Goal: Task Accomplishment & Management: Complete application form

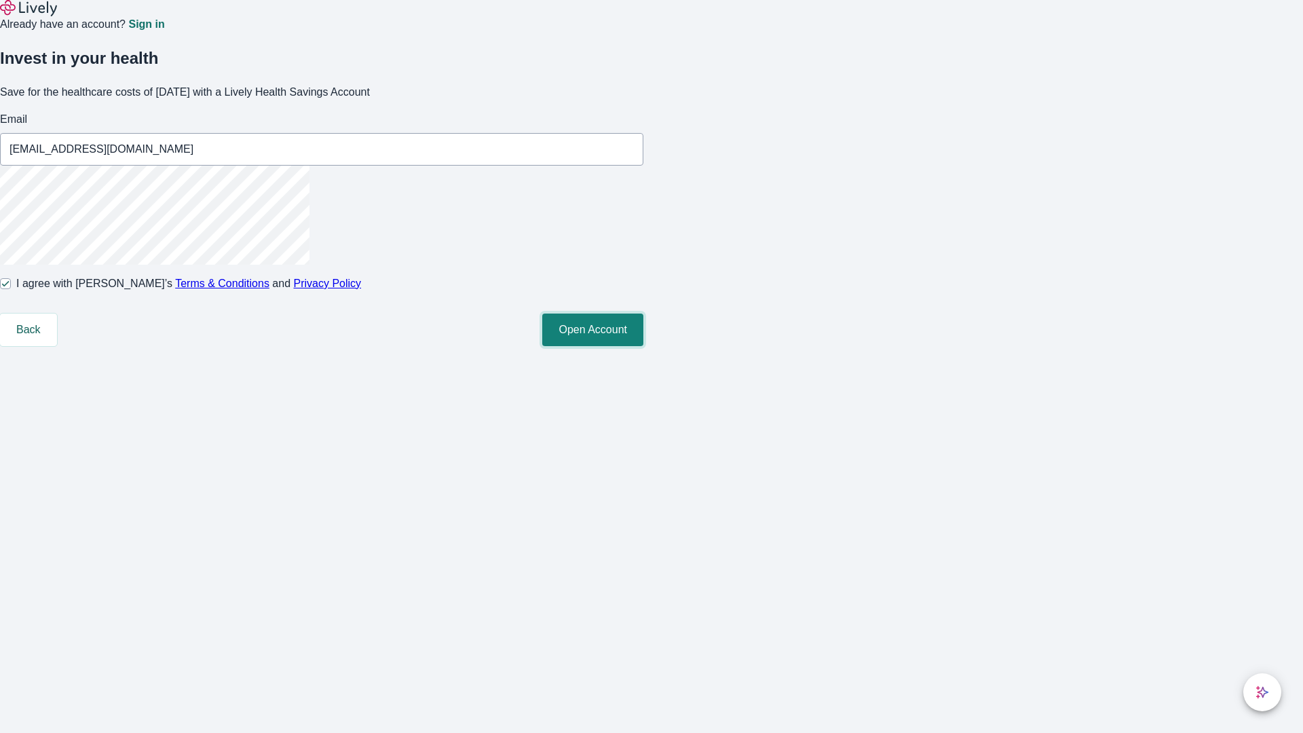
click at [643, 346] on button "Open Account" at bounding box center [592, 330] width 101 height 33
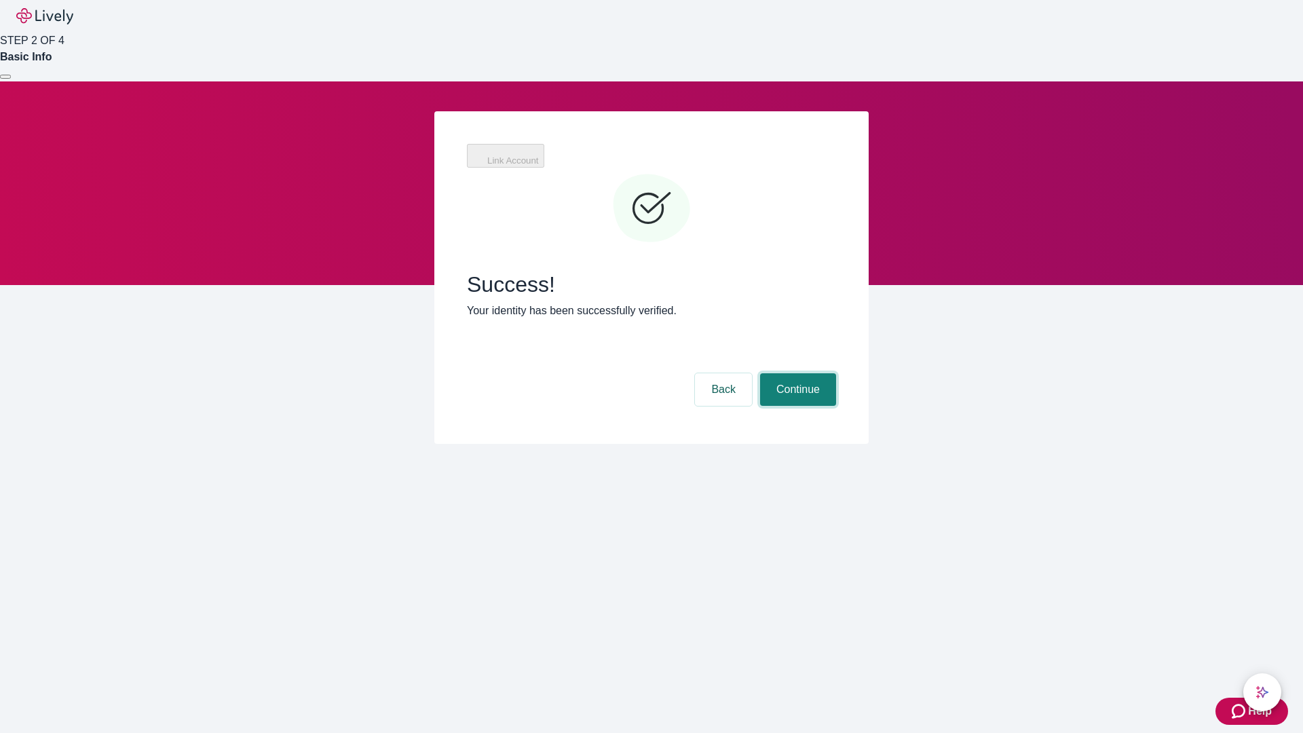
click at [796, 373] on button "Continue" at bounding box center [798, 389] width 76 height 33
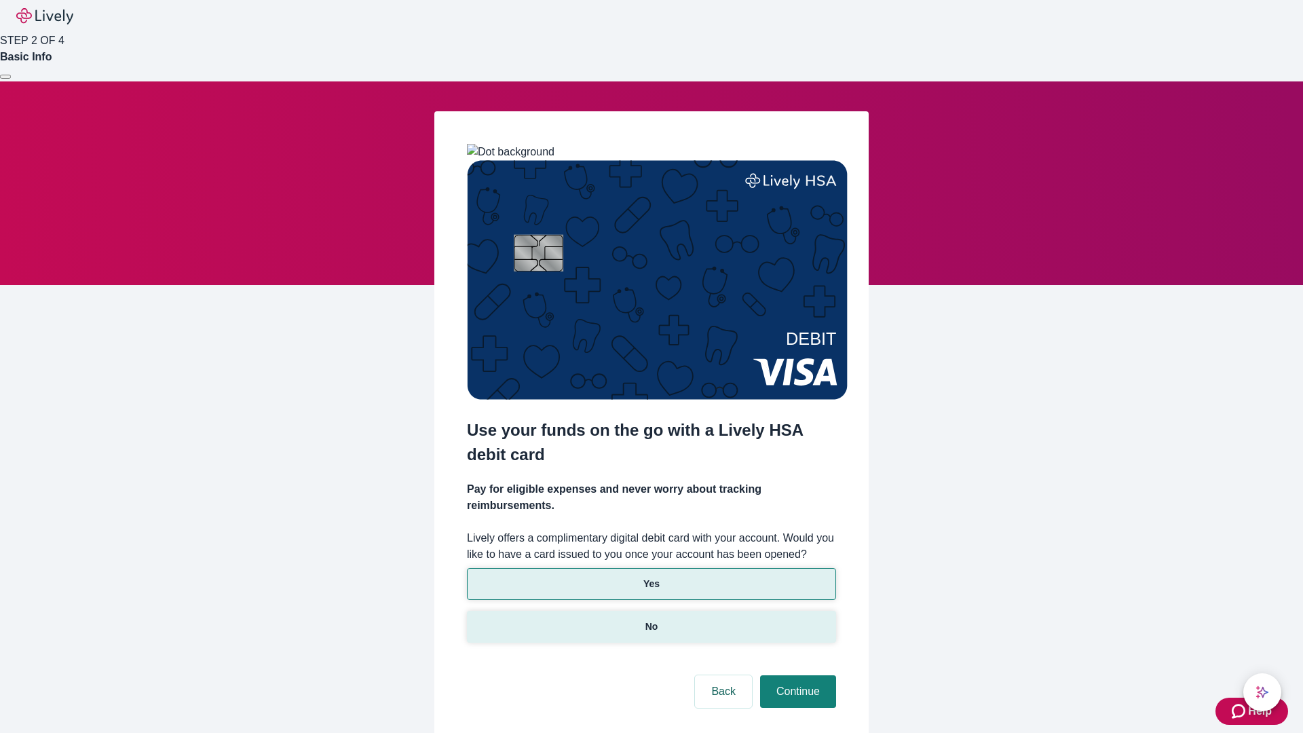
click at [651, 620] on p "No" at bounding box center [651, 627] width 13 height 14
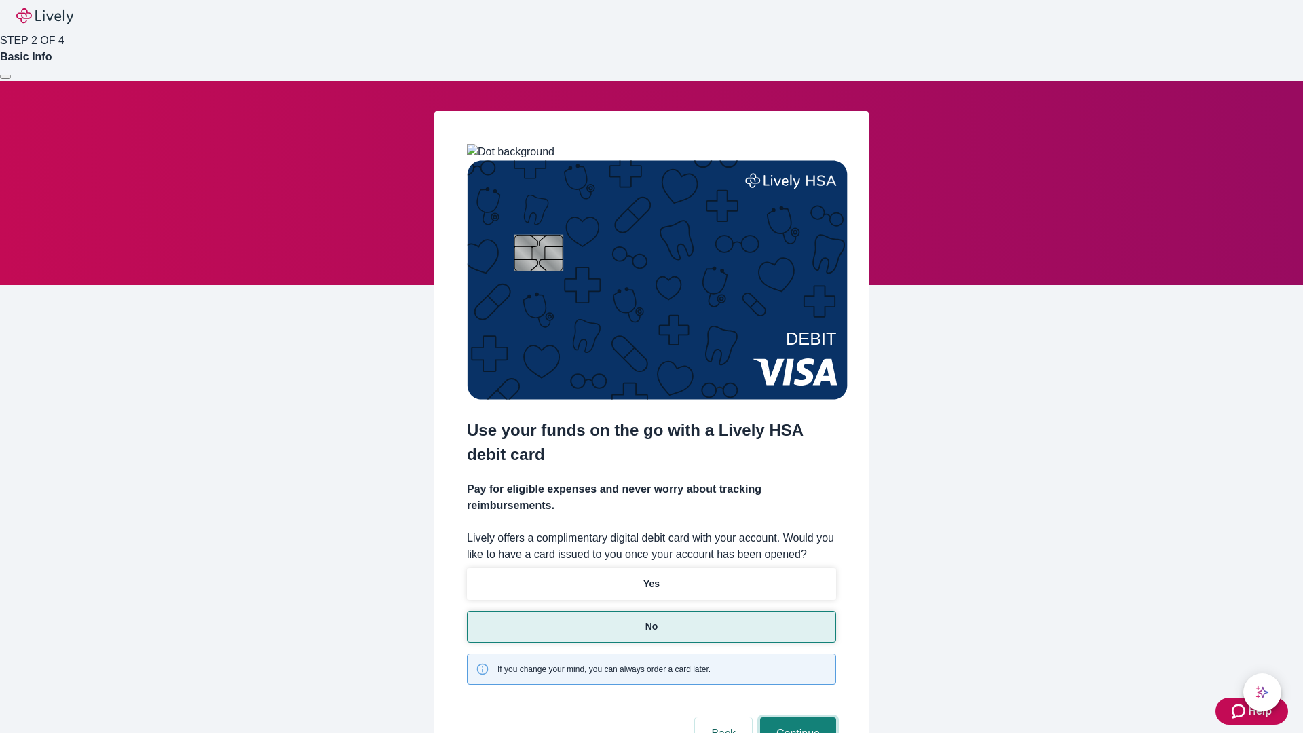
click at [796, 717] on button "Continue" at bounding box center [798, 733] width 76 height 33
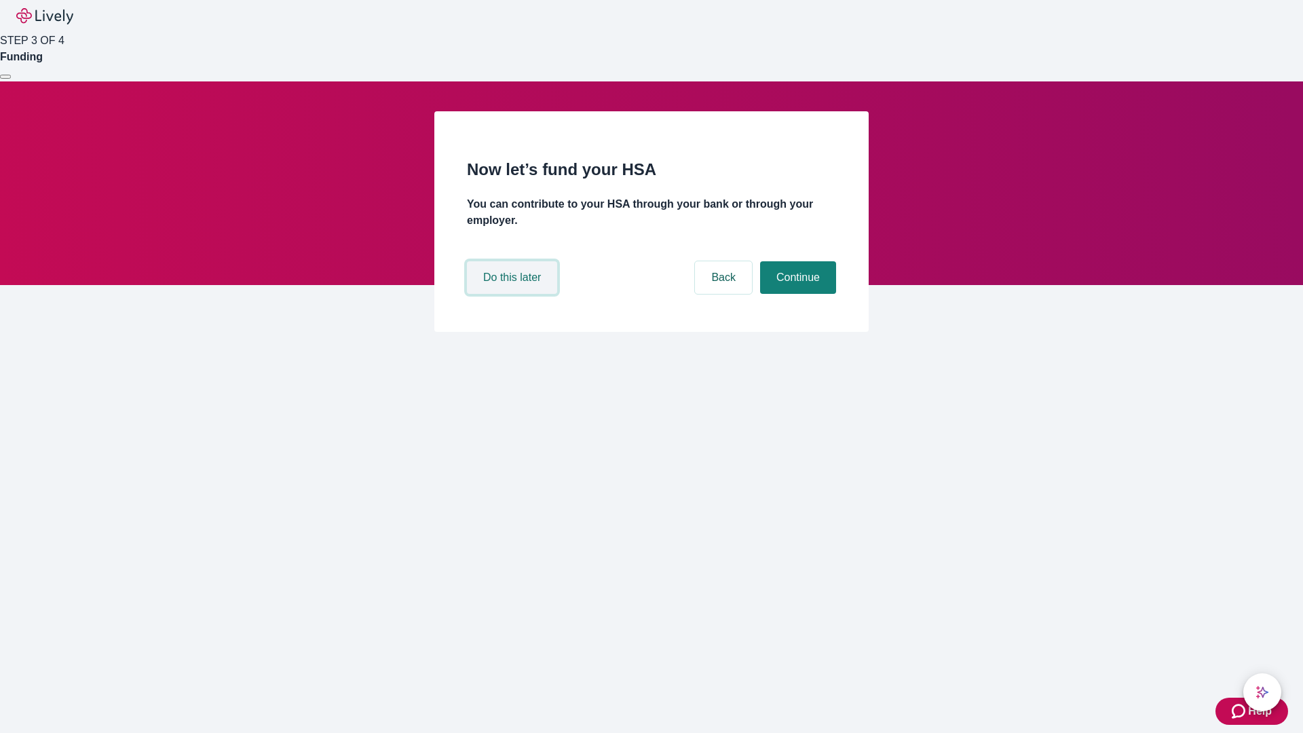
click at [514, 294] on button "Do this later" at bounding box center [512, 277] width 90 height 33
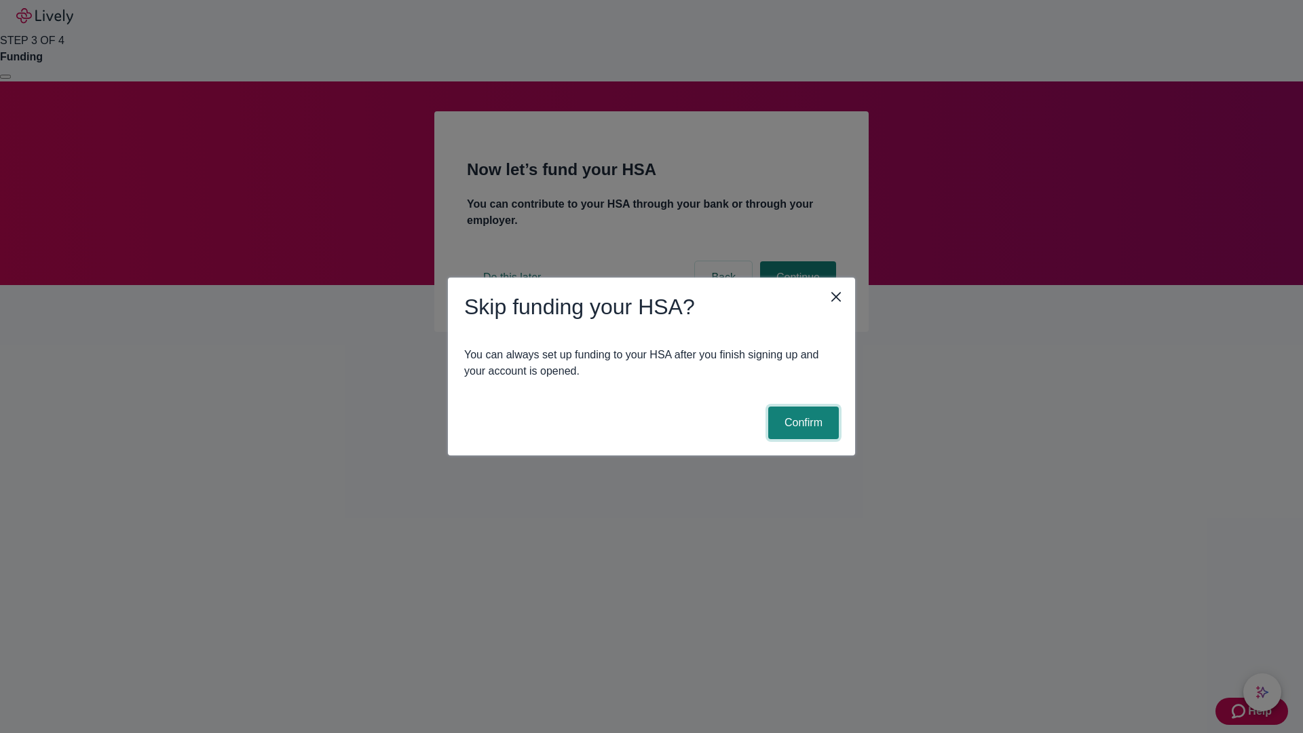
click at [802, 423] on button "Confirm" at bounding box center [803, 423] width 71 height 33
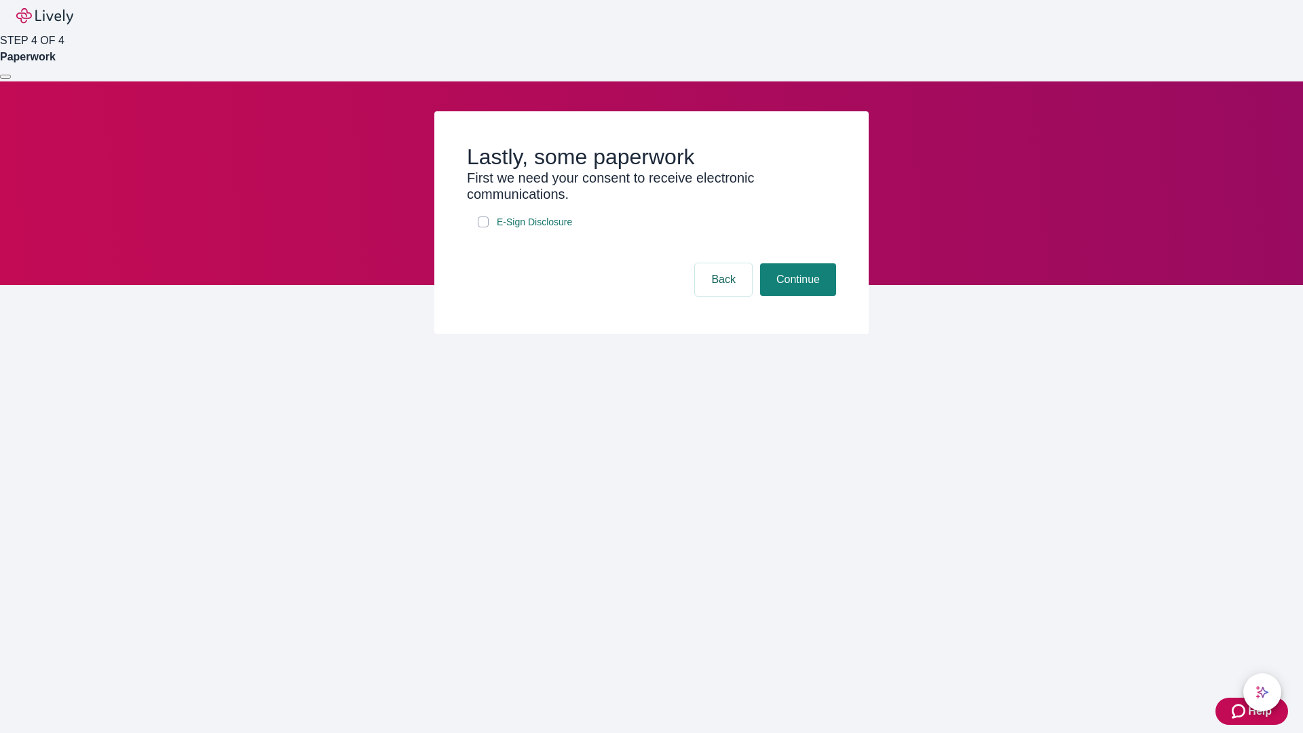
click at [483, 227] on input "E-Sign Disclosure" at bounding box center [483, 222] width 11 height 11
checkbox input "true"
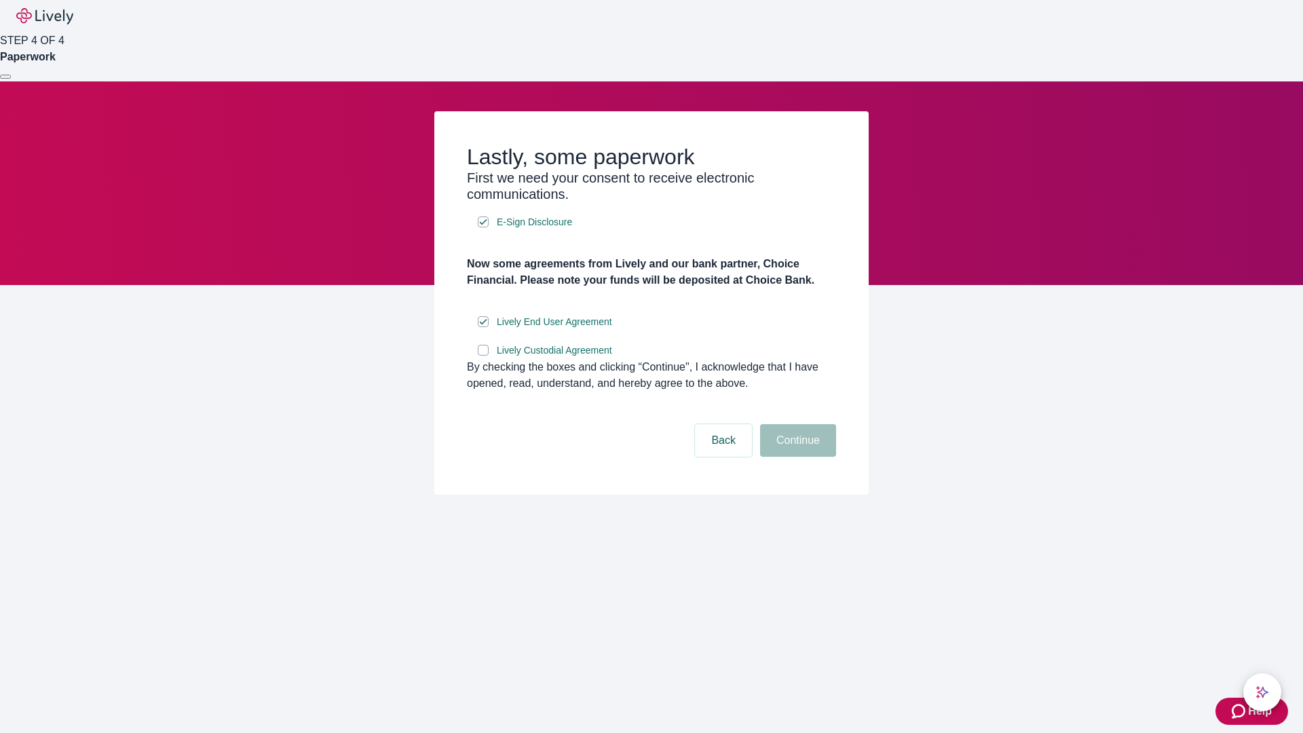
click at [483, 356] on input "Lively Custodial Agreement" at bounding box center [483, 350] width 11 height 11
checkbox input "true"
click at [796, 457] on button "Continue" at bounding box center [798, 440] width 76 height 33
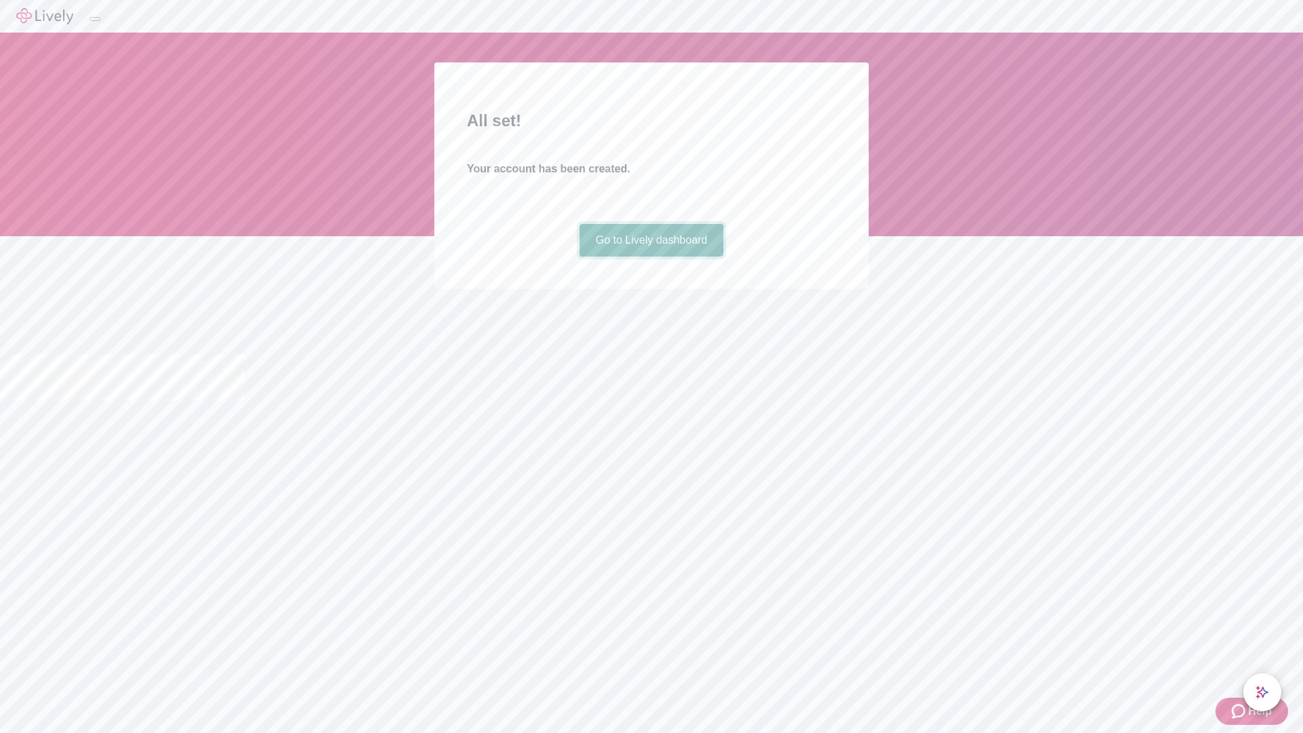
click at [651, 257] on link "Go to Lively dashboard" at bounding box center [652, 240] width 145 height 33
